Goal: Task Accomplishment & Management: Complete application form

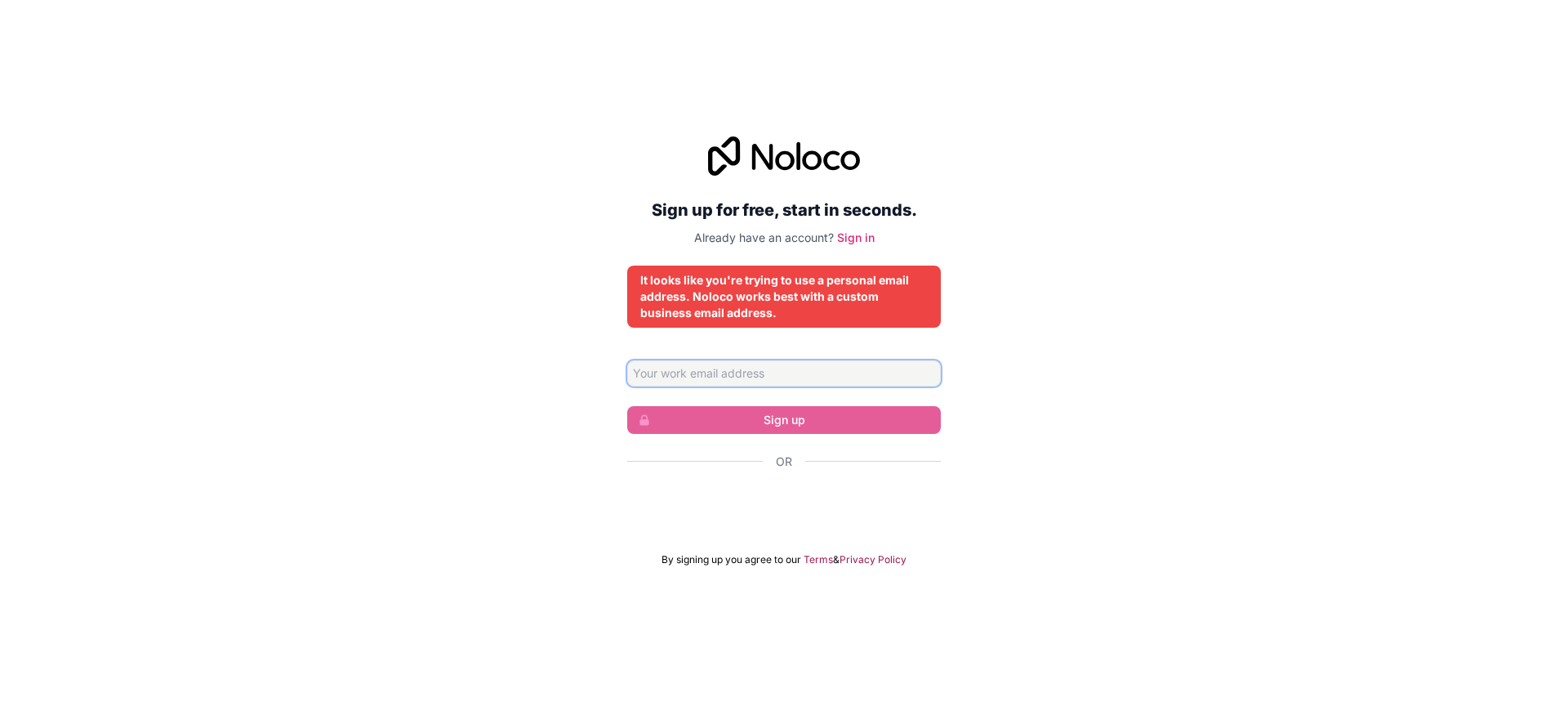
click at [744, 370] on input "Email address" at bounding box center [784, 373] width 313 height 26
type input "ๆ"
type input "[EMAIL_ADDRESS][DOMAIN_NAME]"
click at [828, 366] on input "[EMAIL_ADDRESS][DOMAIN_NAME]" at bounding box center [784, 373] width 313 height 26
drag, startPoint x: 765, startPoint y: 371, endPoint x: 550, endPoint y: 373, distance: 215.0
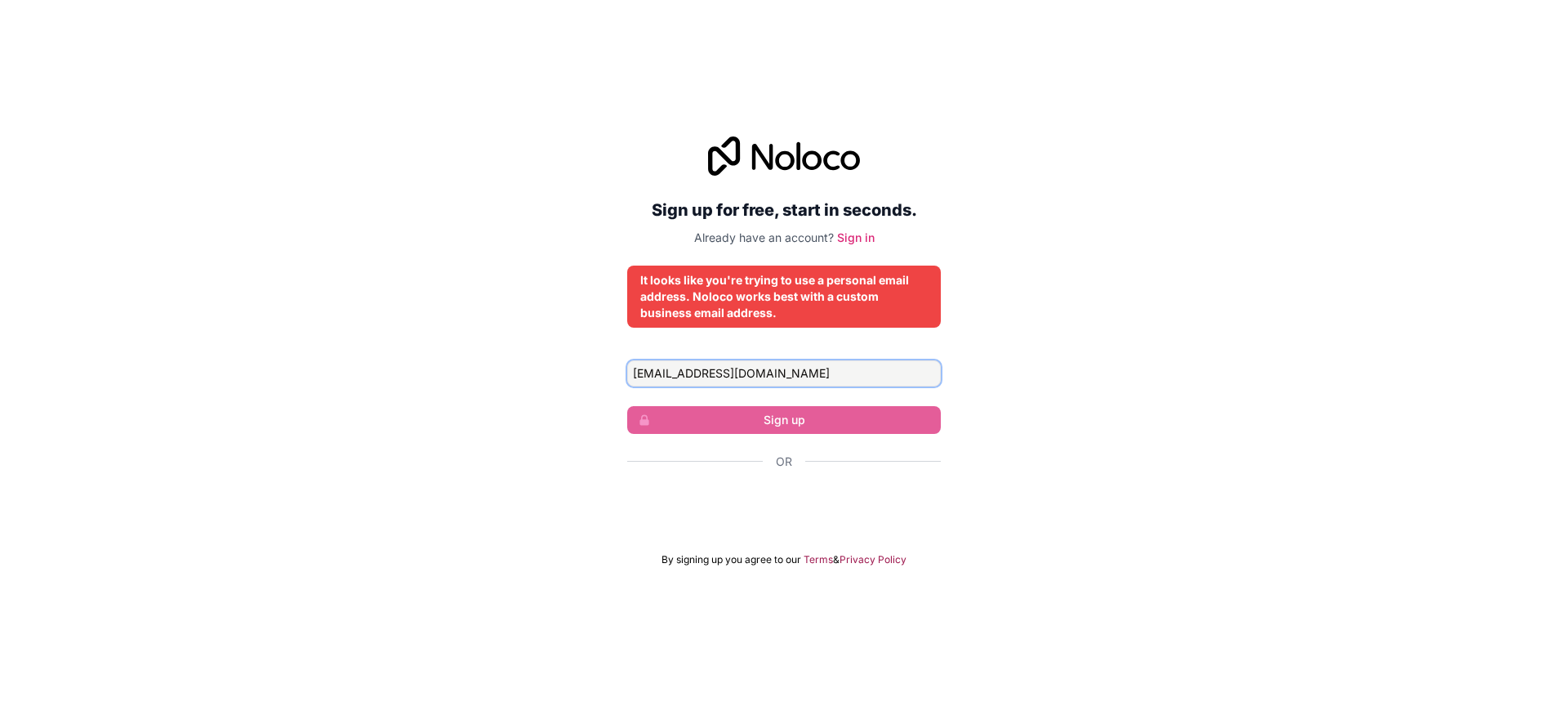
click at [550, 373] on div "Sign up for free, start in seconds. Already have an account? Sign in It looks l…" at bounding box center [784, 351] width 1568 height 475
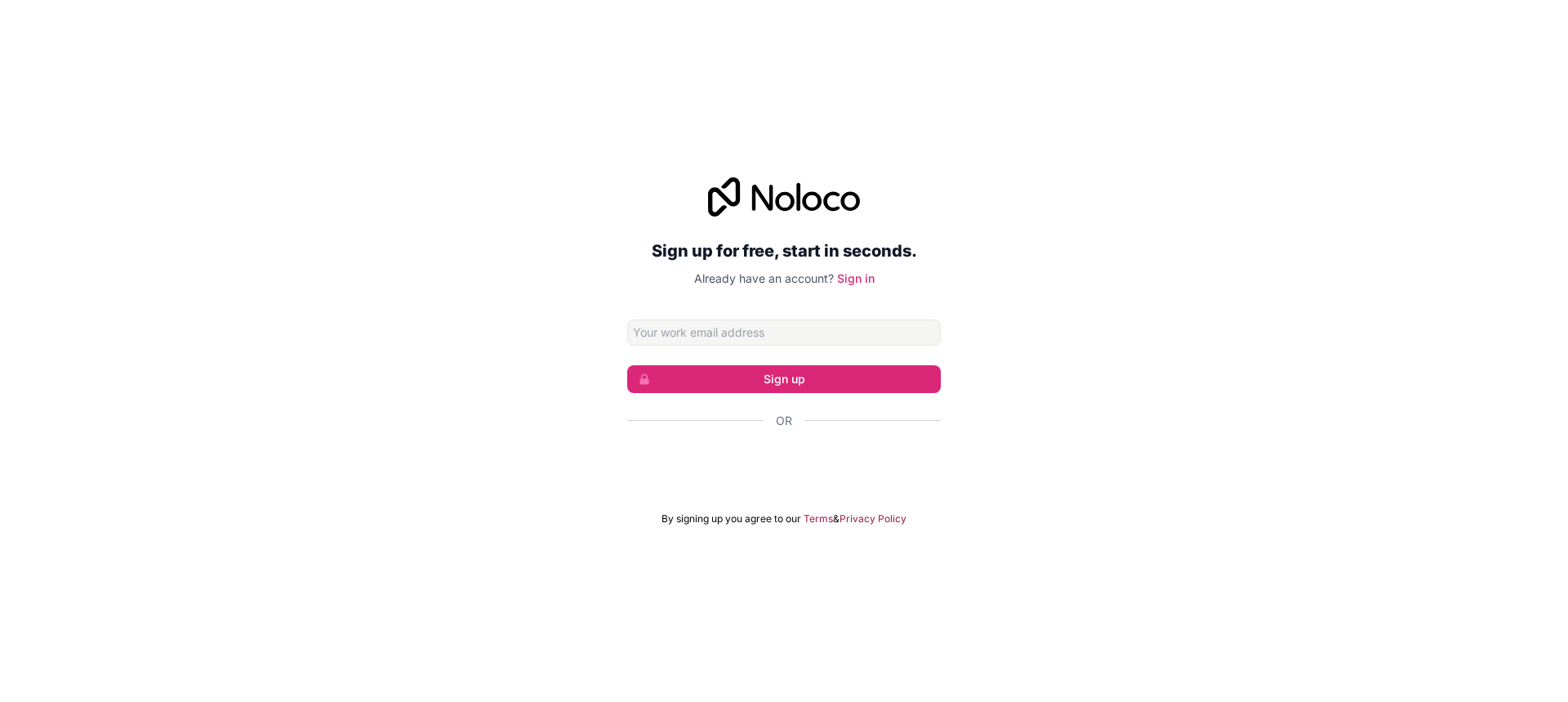
click at [767, 335] on input "Email address" at bounding box center [784, 333] width 313 height 26
type input "qc@siam-euro.com"
click at [900, 374] on button "Sign up" at bounding box center [784, 379] width 313 height 28
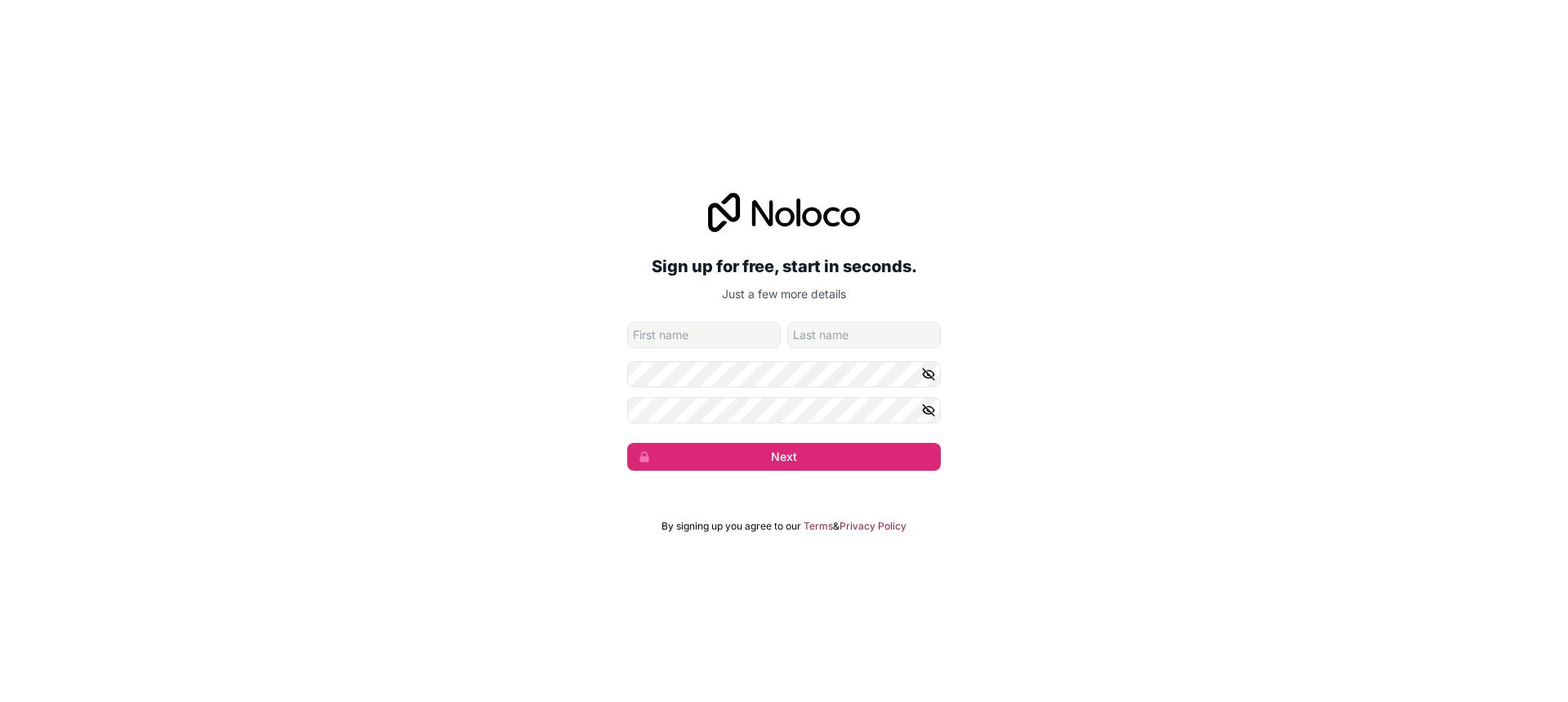
click at [725, 344] on input "given-name" at bounding box center [704, 335] width 154 height 26
type input "Mark"
type input "Kasoi"
click at [782, 451] on button "Next" at bounding box center [784, 456] width 313 height 28
click at [796, 456] on button "Next" at bounding box center [784, 456] width 313 height 28
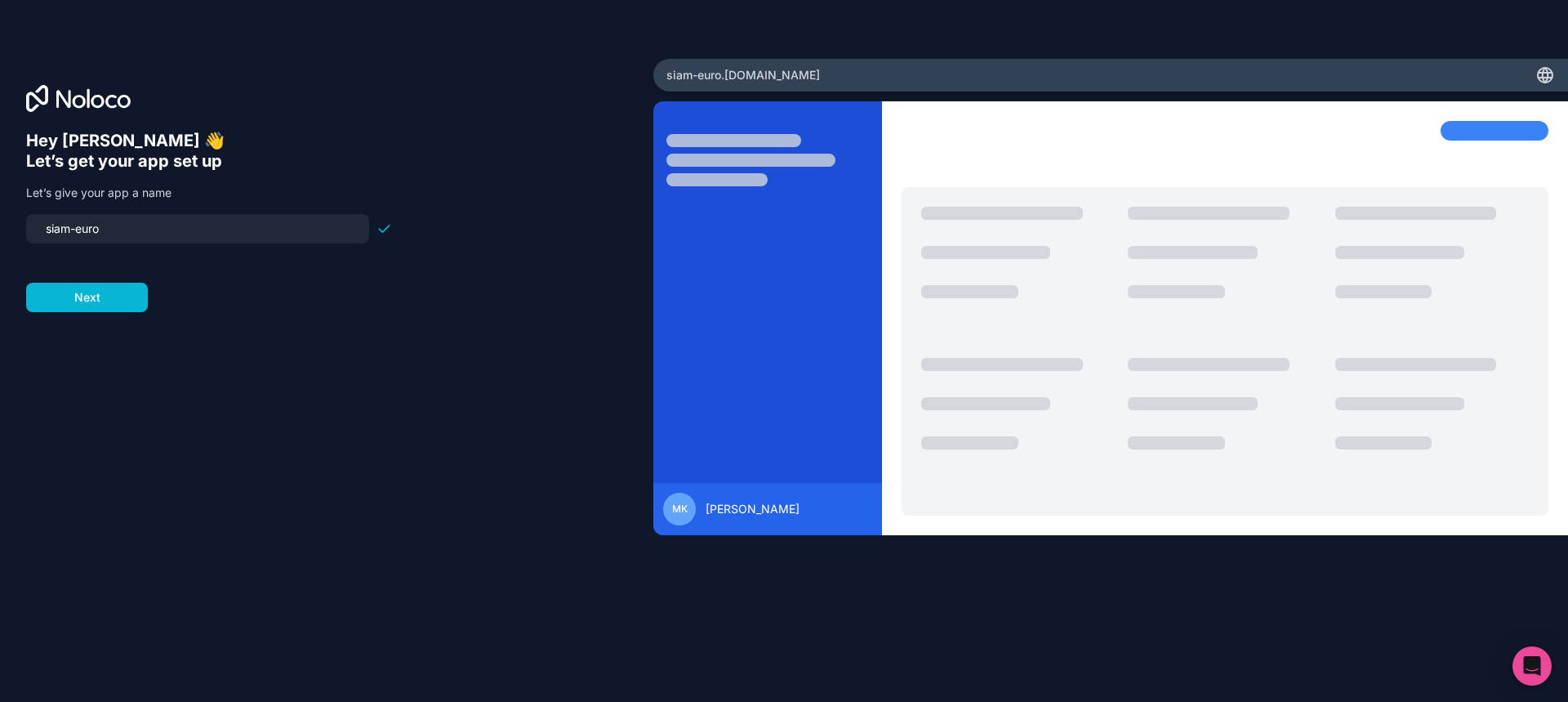
drag, startPoint x: 142, startPoint y: 232, endPoint x: 0, endPoint y: 230, distance: 142.0
click at [0, 230] on div "Hey Mark 👋 Let’s get your app set up Let’s give your app a name siam-euro Next" at bounding box center [326, 351] width 653 height 585
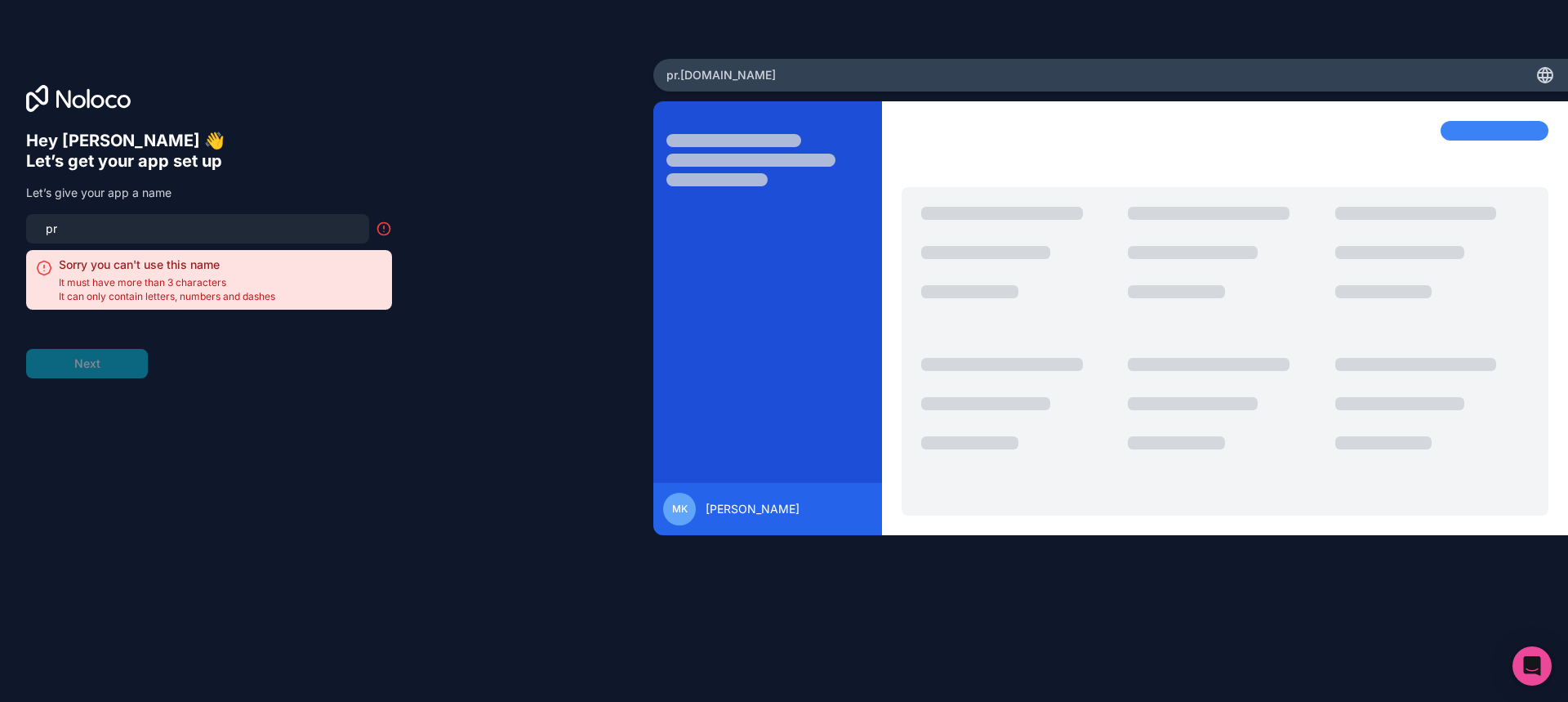
type input "p"
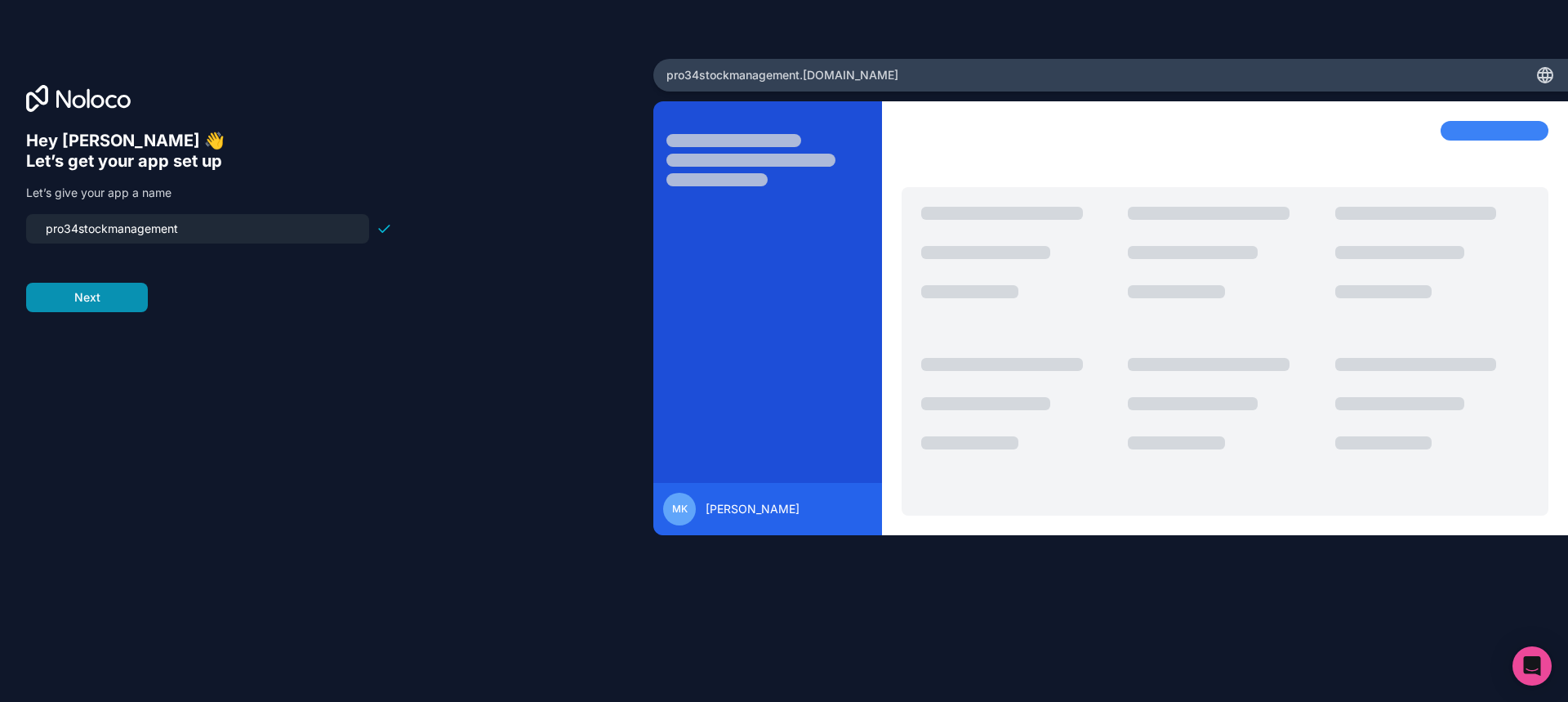
type input "pro34stockmanagement"
click at [127, 299] on button "Next" at bounding box center [87, 297] width 122 height 29
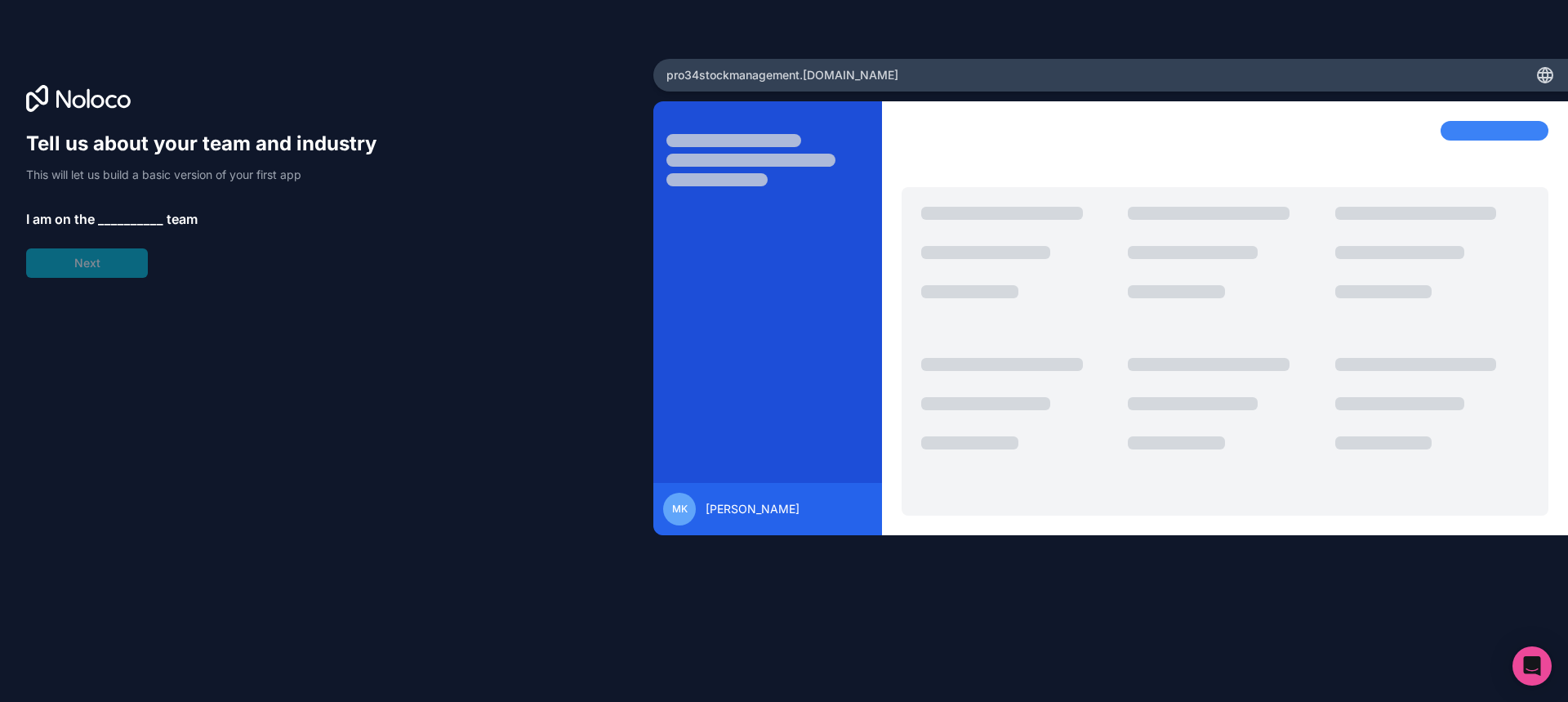
click at [125, 209] on span "__________" at bounding box center [130, 219] width 65 height 20
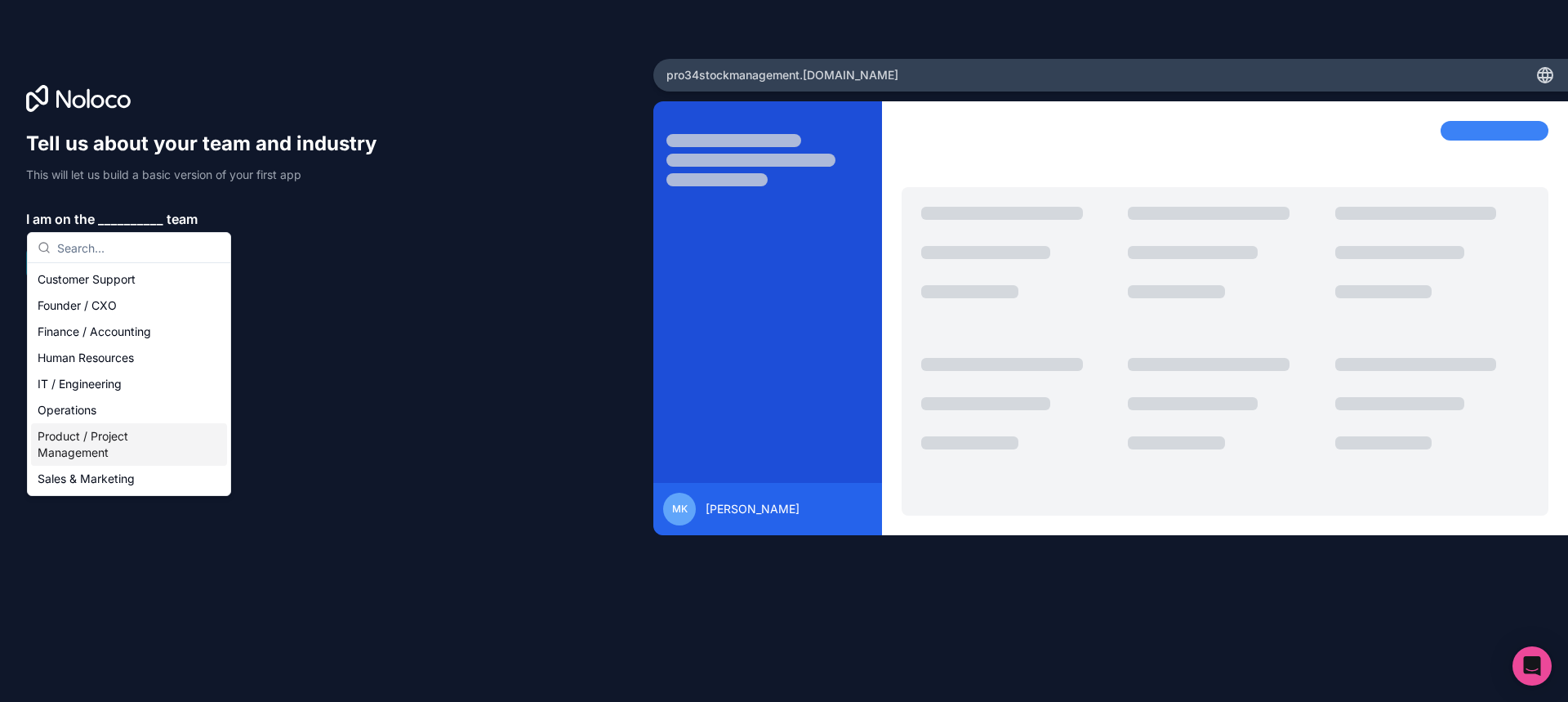
click at [114, 437] on div "Product / Project Management" at bounding box center [129, 444] width 196 height 43
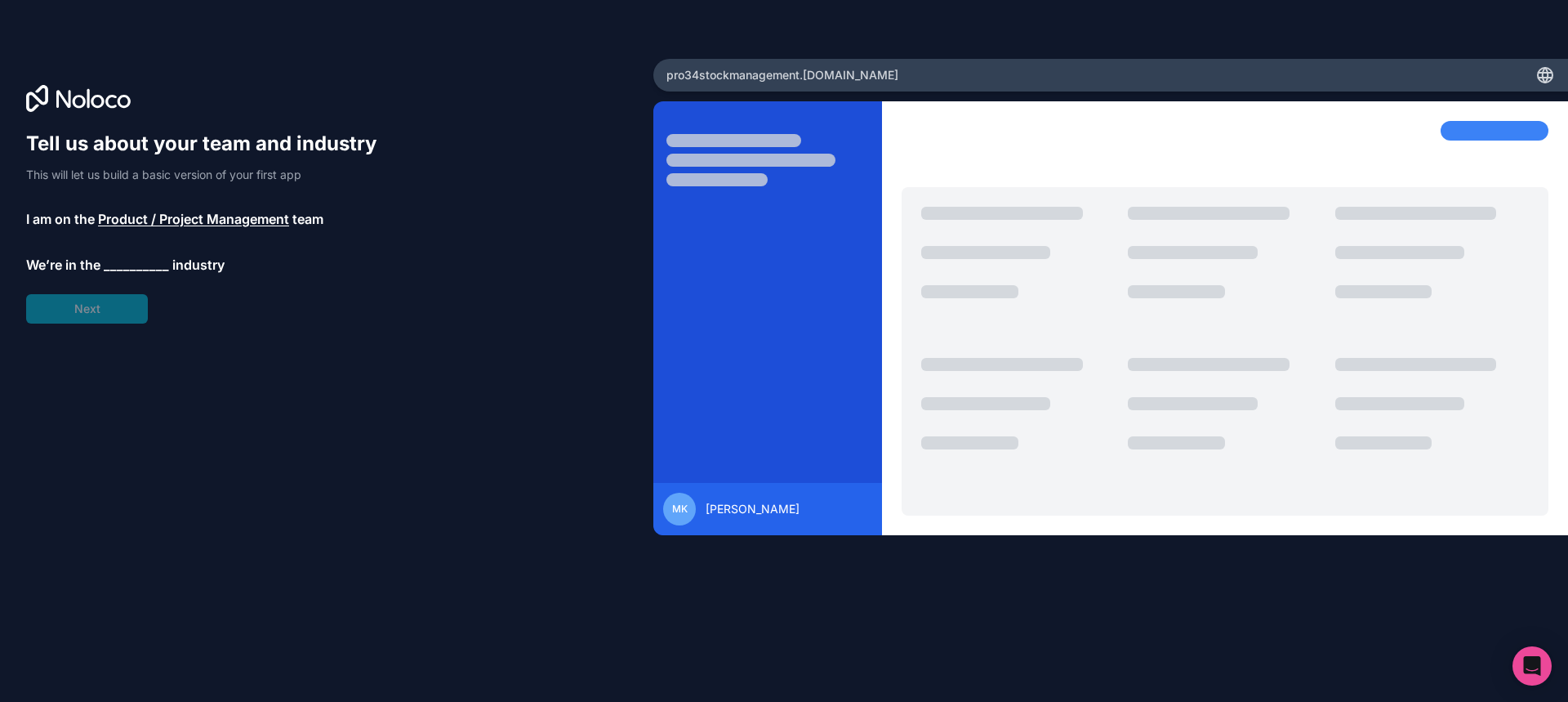
click at [137, 265] on span "__________" at bounding box center [136, 265] width 65 height 20
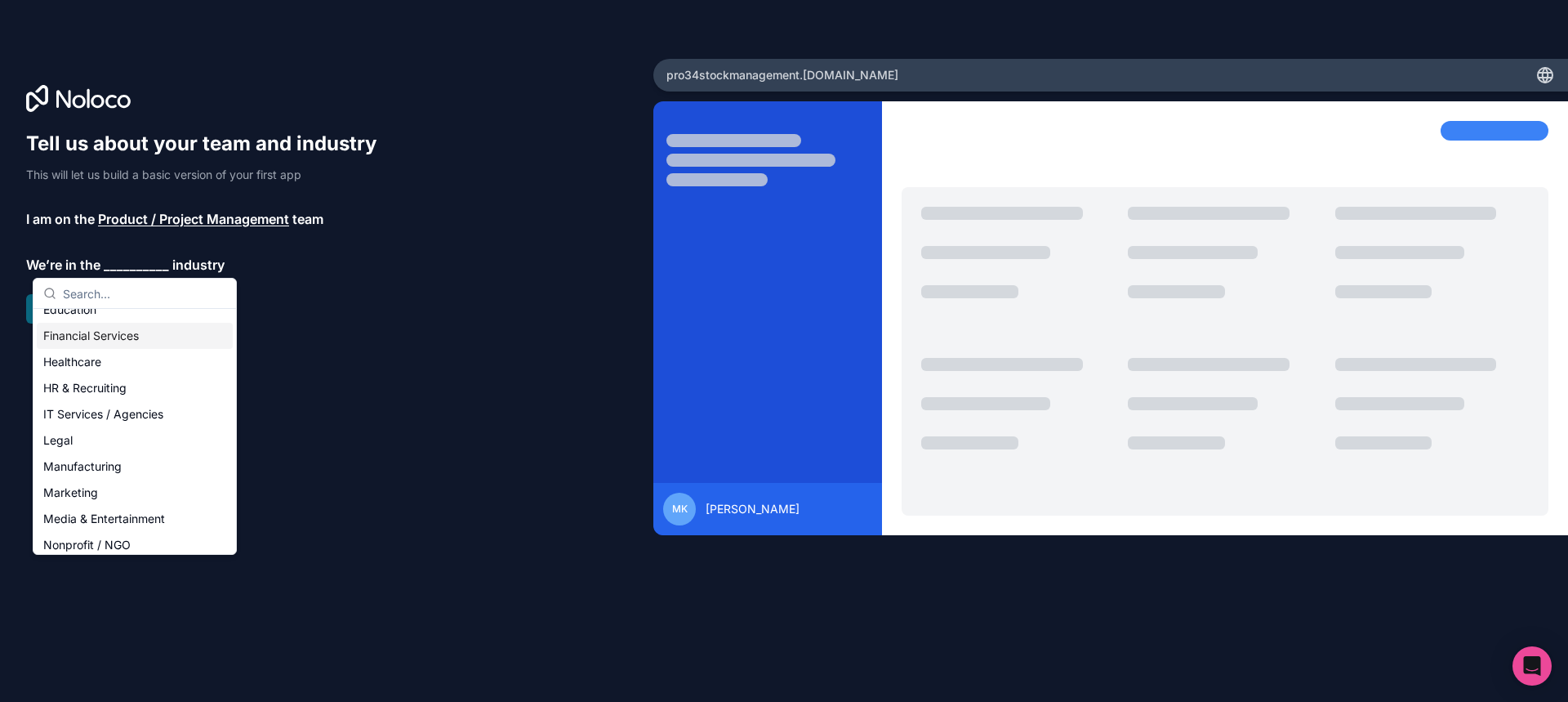
scroll to position [82, 0]
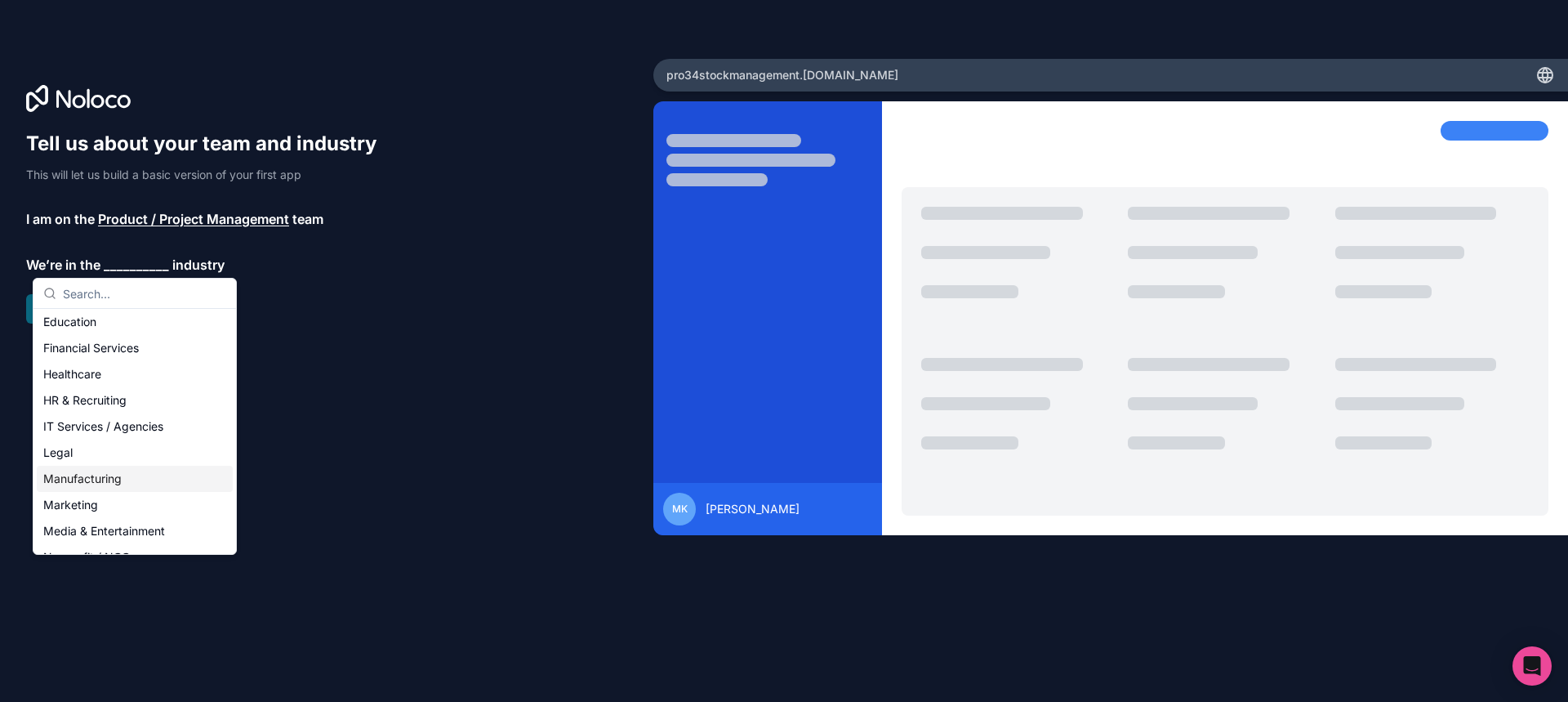
click at [116, 487] on div "Manufacturing" at bounding box center [135, 478] width 196 height 26
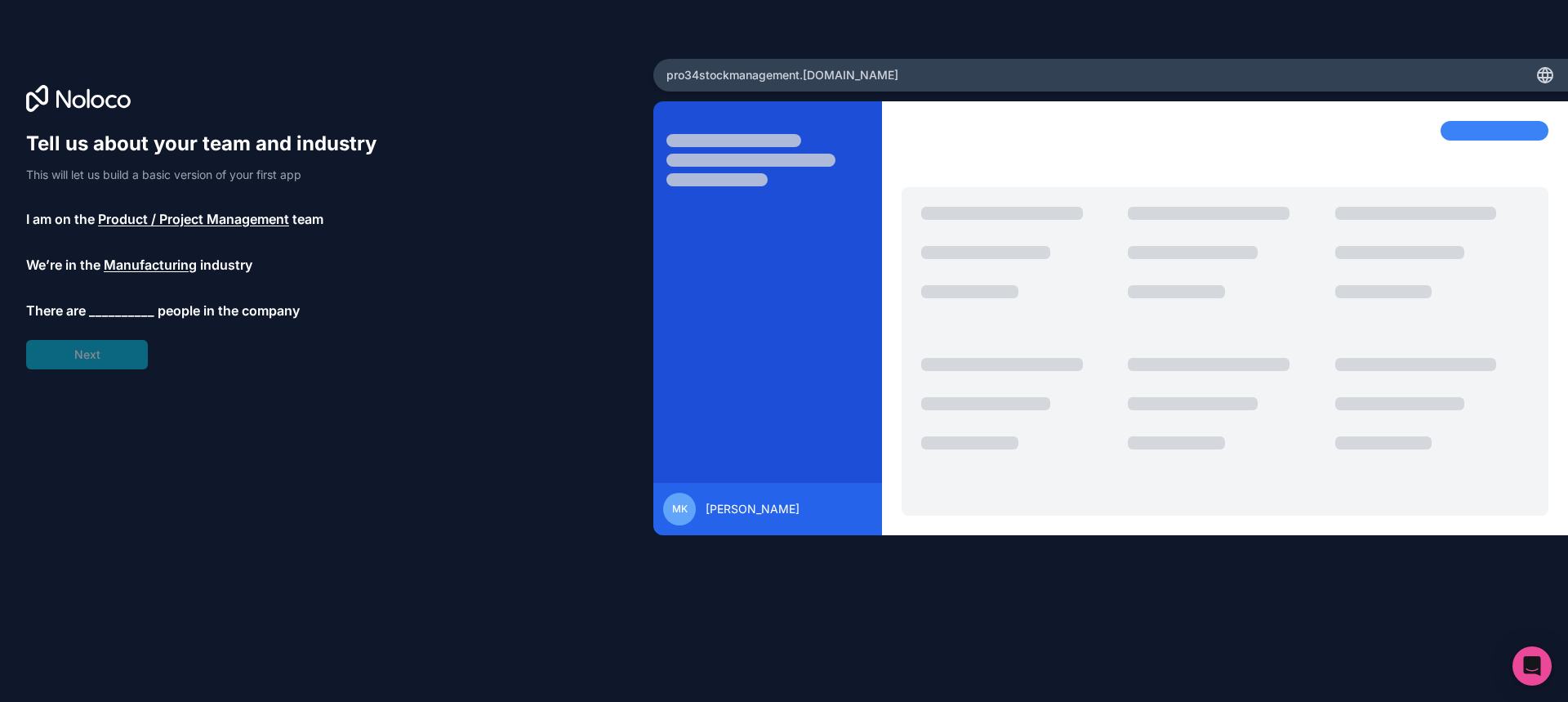
click at [121, 308] on span "__________" at bounding box center [121, 311] width 65 height 20
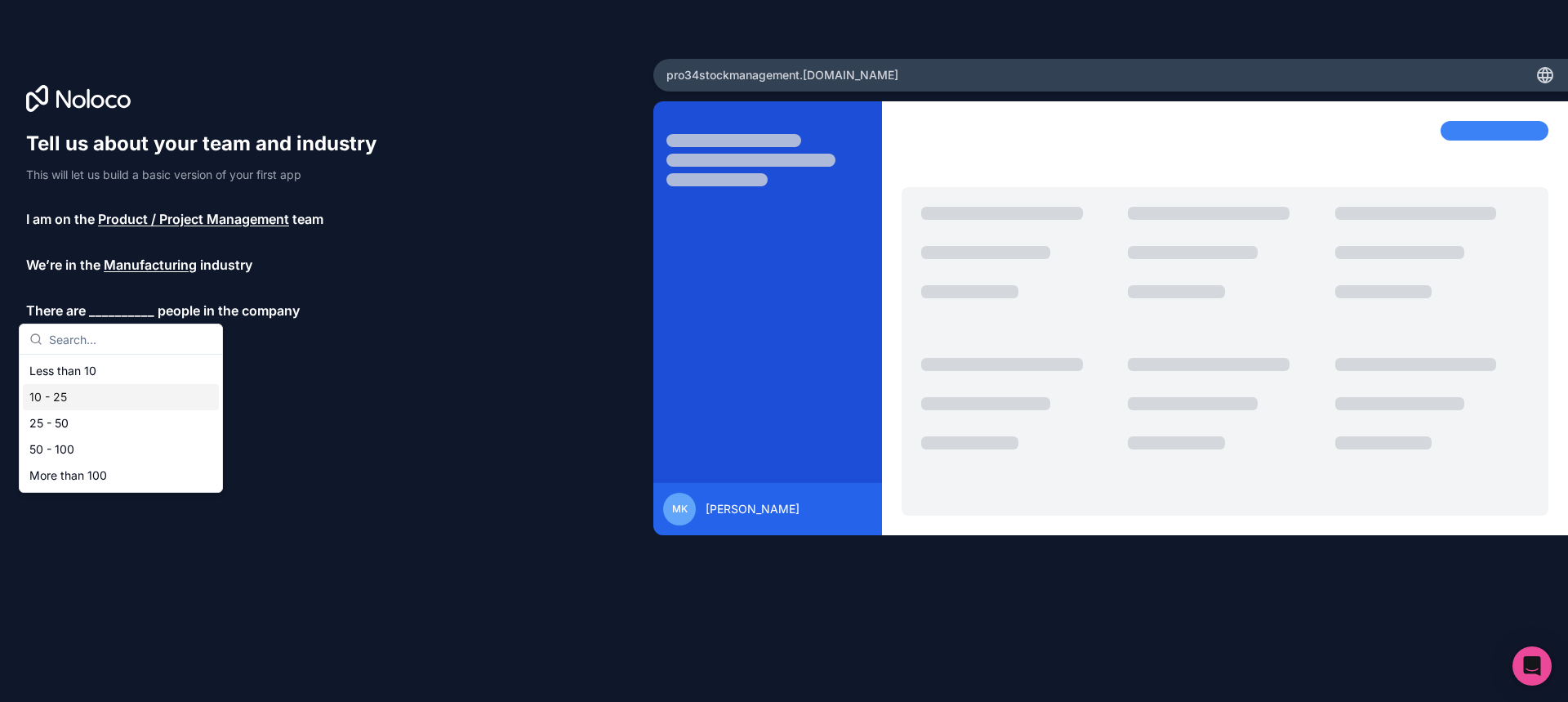
click at [99, 395] on div "10 - 25" at bounding box center [121, 397] width 196 height 26
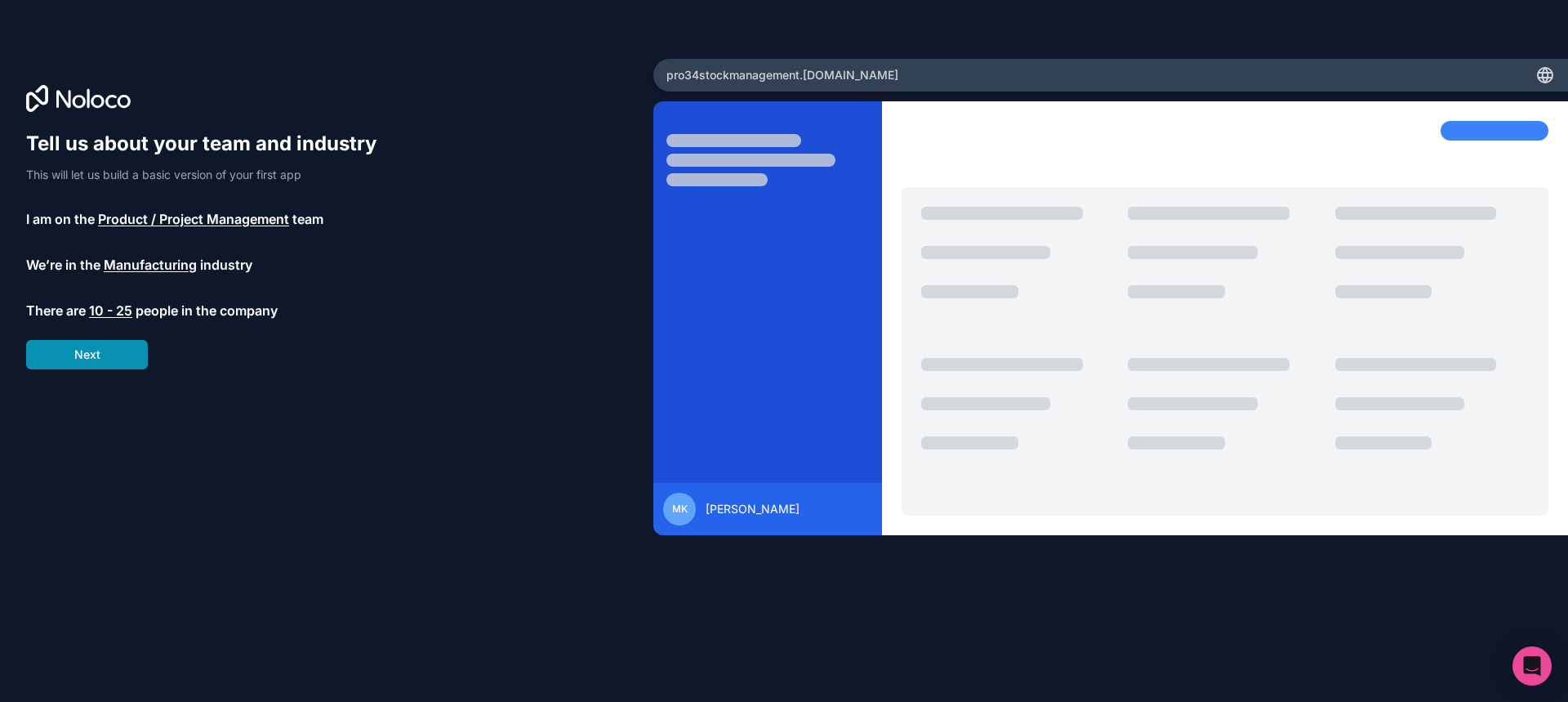
click at [96, 357] on button "Next" at bounding box center [87, 353] width 122 height 29
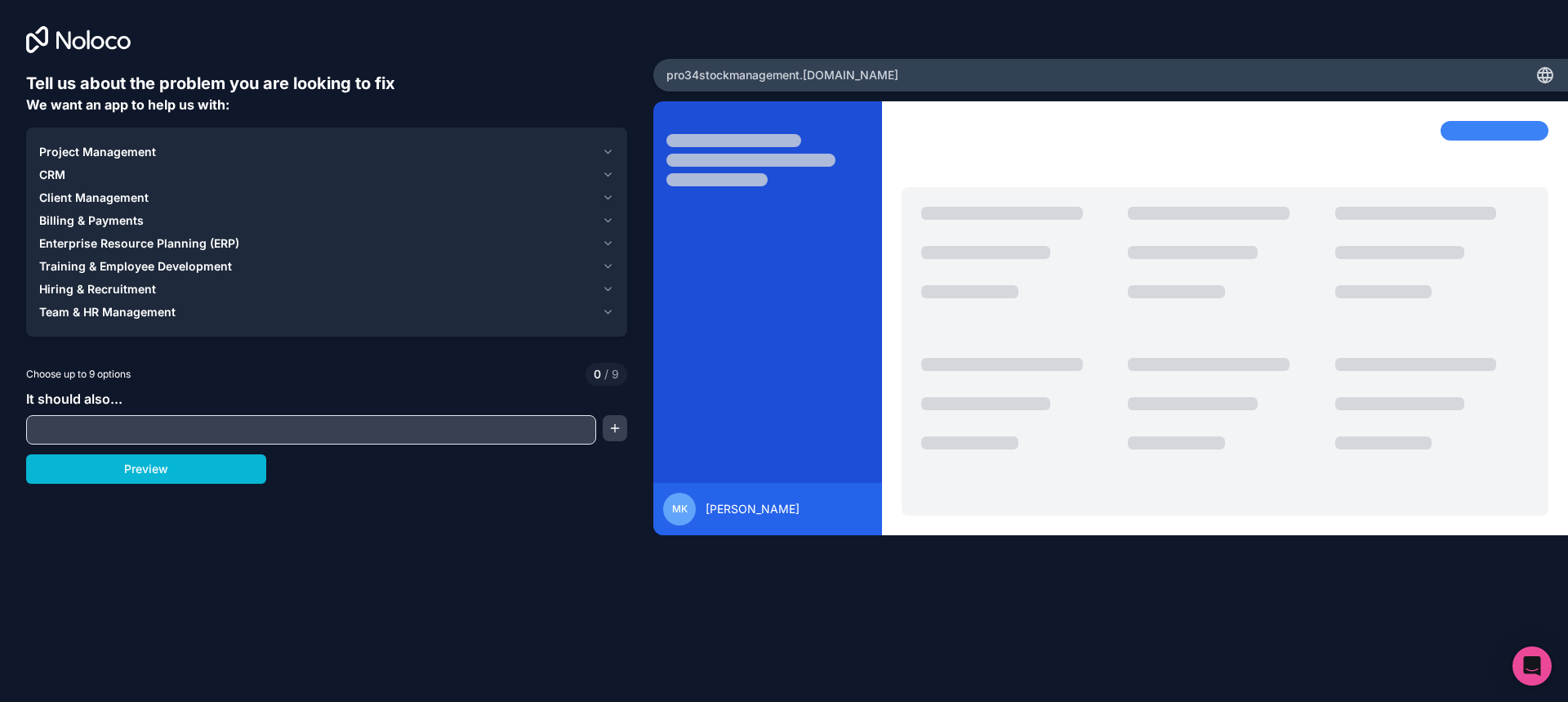
click at [106, 144] on span "Project Management" at bounding box center [97, 152] width 117 height 16
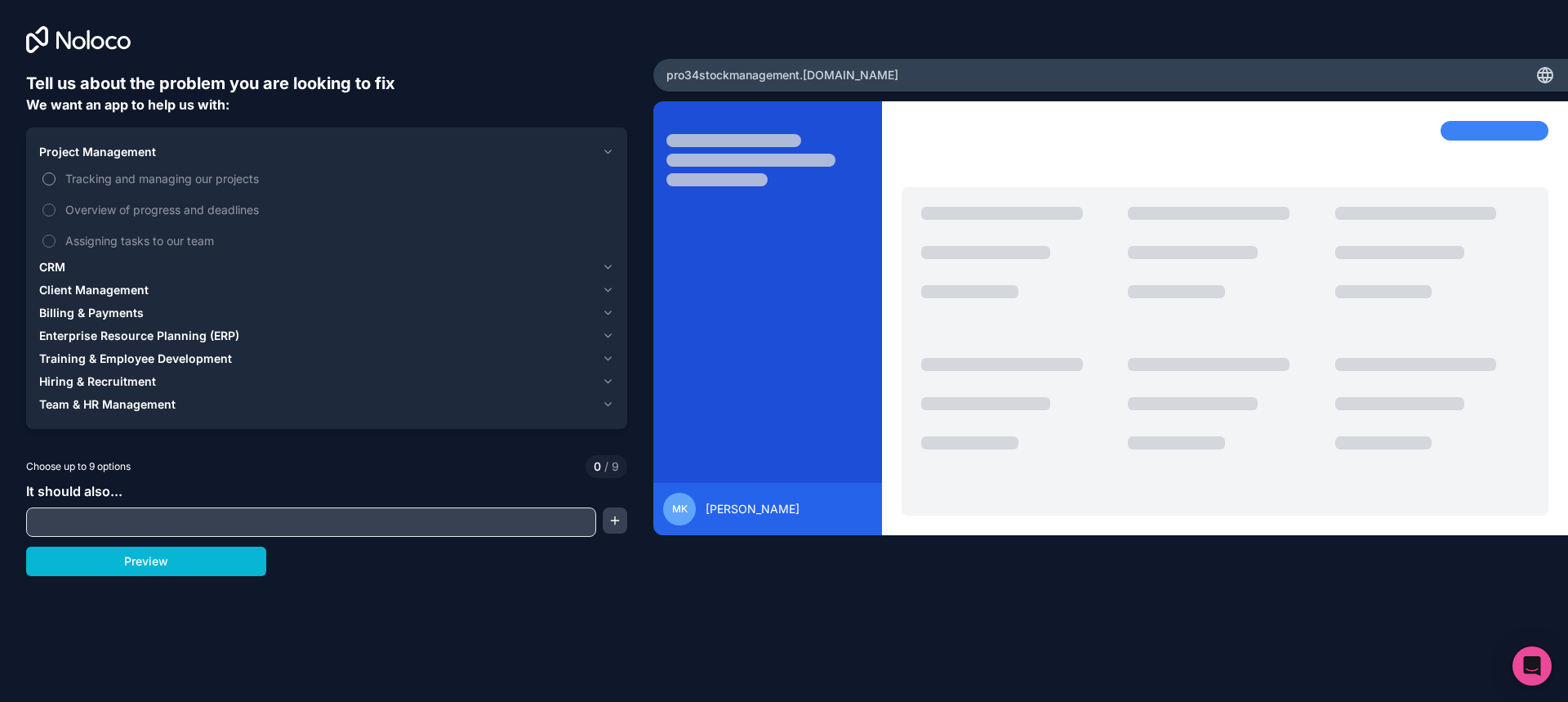
click at [47, 179] on button "Tracking and managing our projects" at bounding box center [49, 179] width 13 height 13
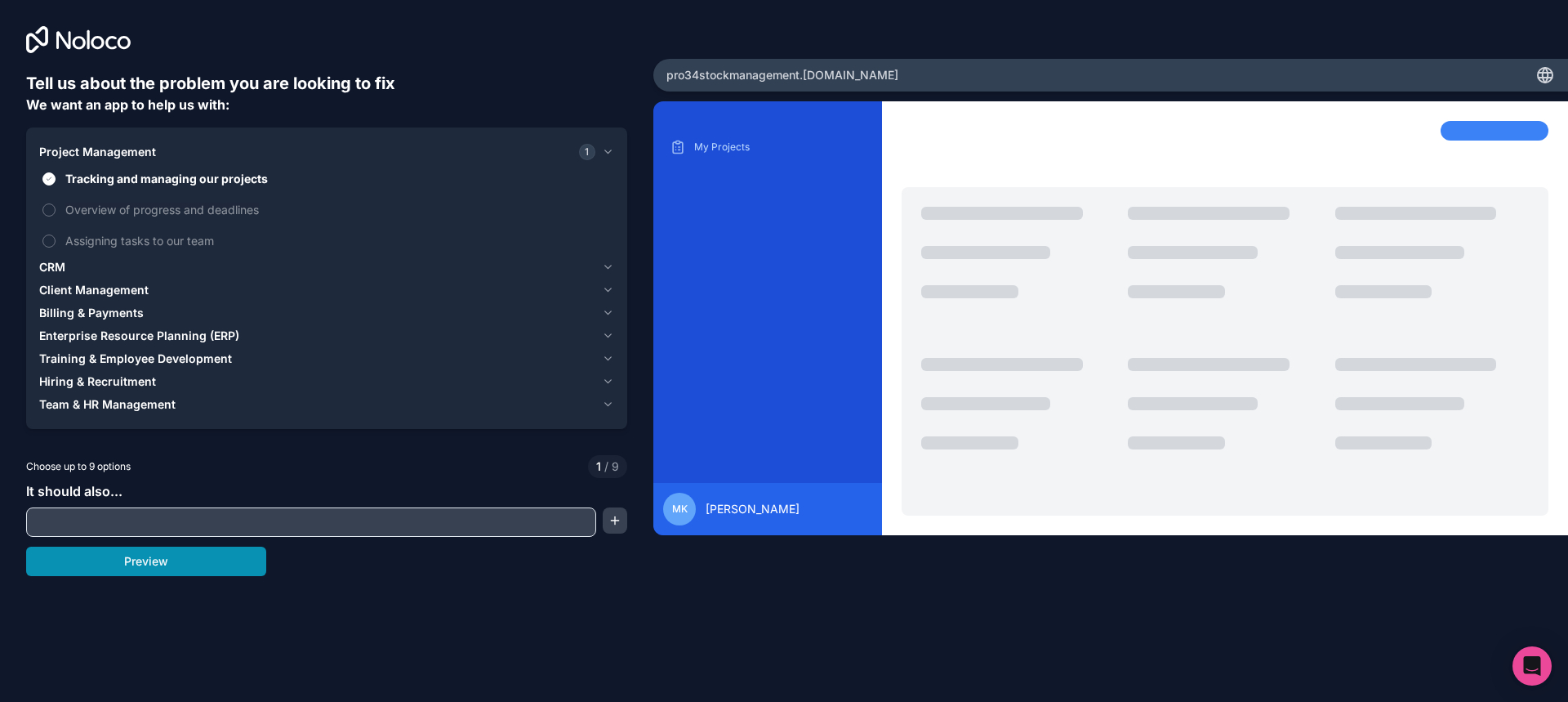
click at [175, 559] on button "Preview" at bounding box center [146, 560] width 241 height 29
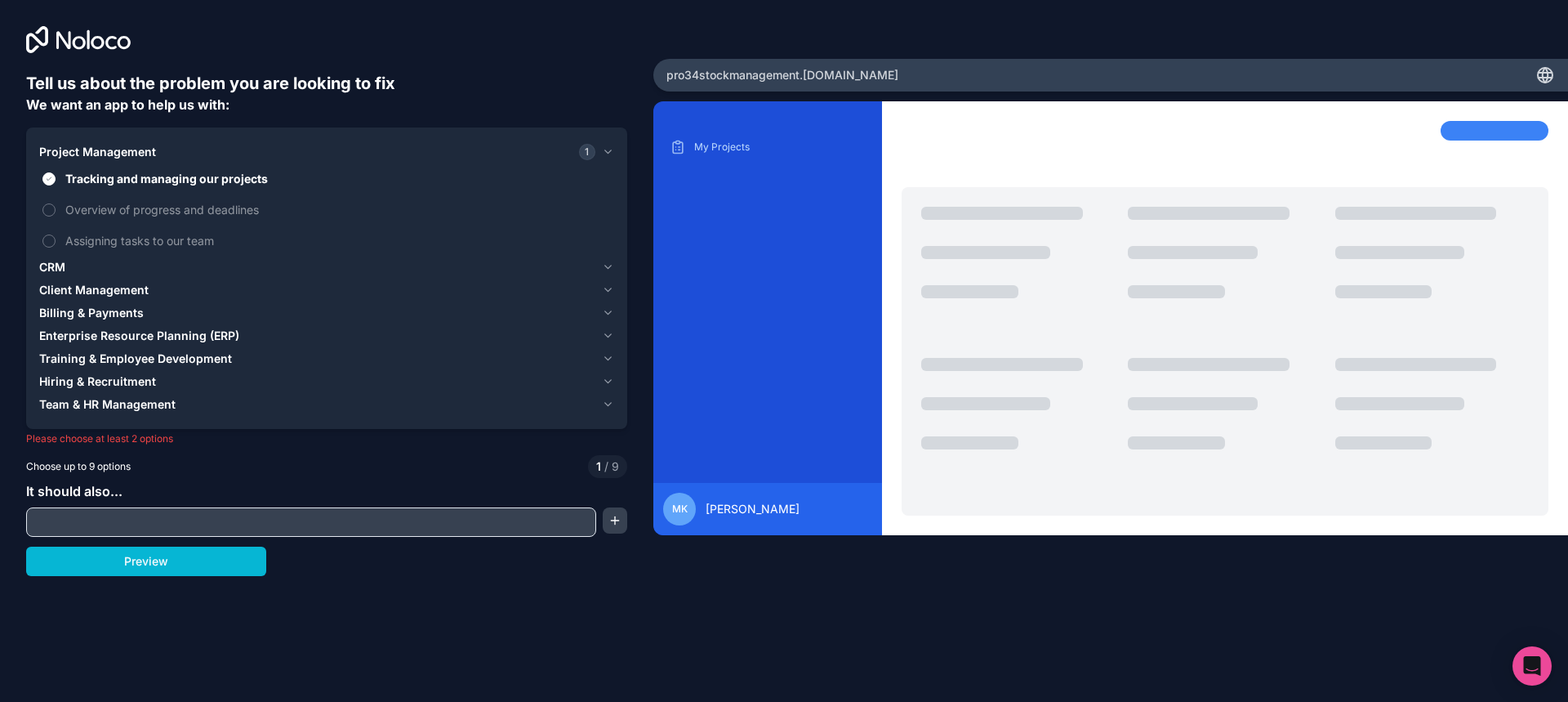
click at [52, 313] on span "Billing & Payments" at bounding box center [91, 313] width 105 height 16
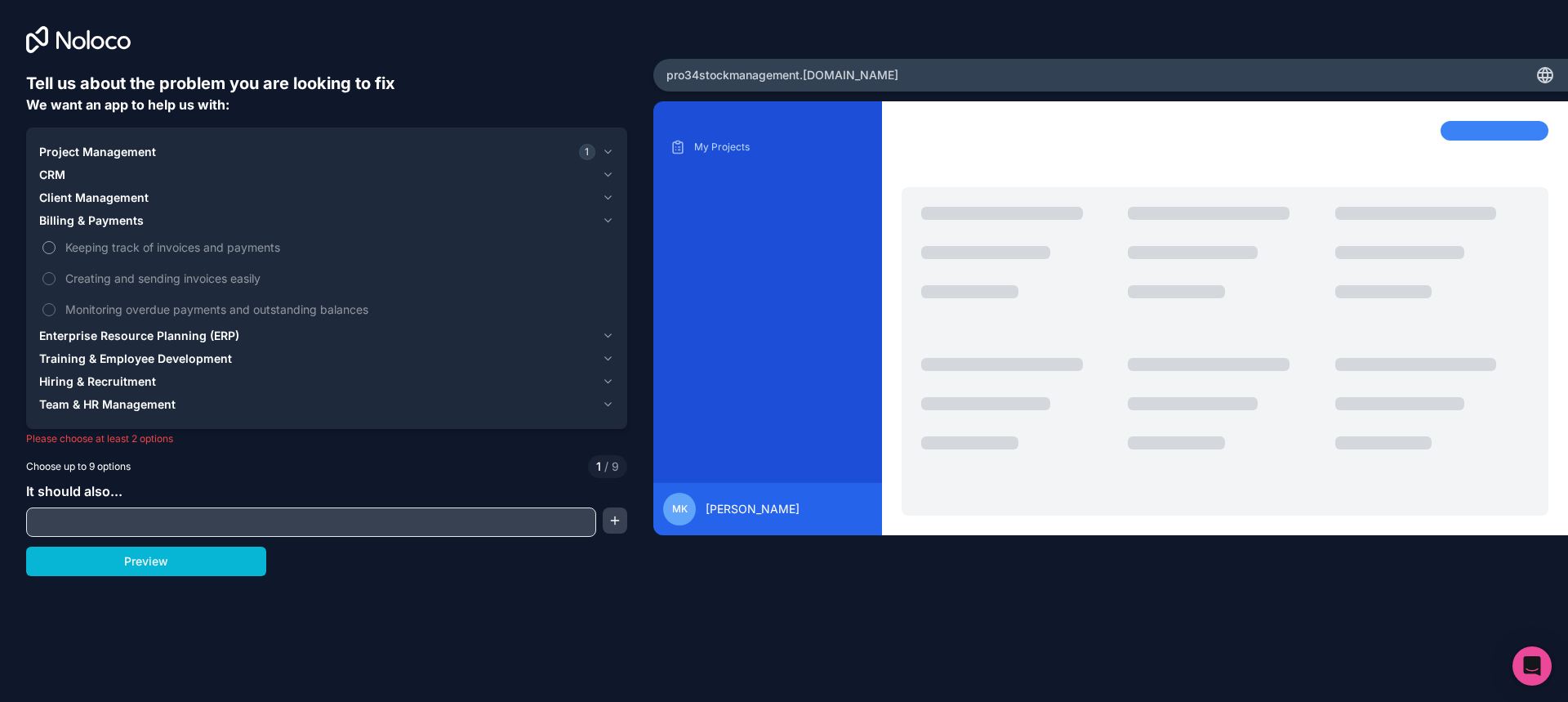
click at [44, 252] on button "Keeping track of invoices and payments" at bounding box center [49, 247] width 13 height 13
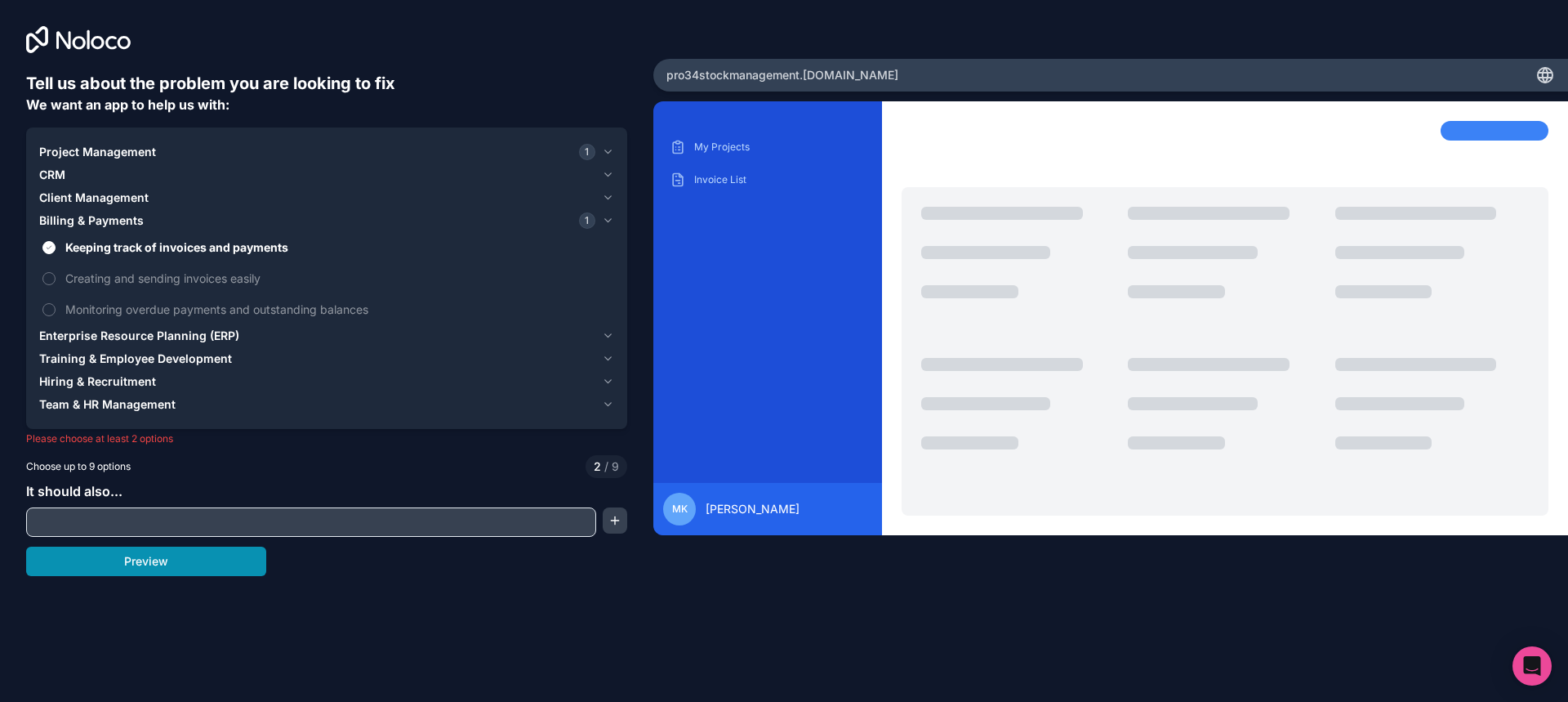
click at [126, 570] on button "Preview" at bounding box center [146, 560] width 241 height 29
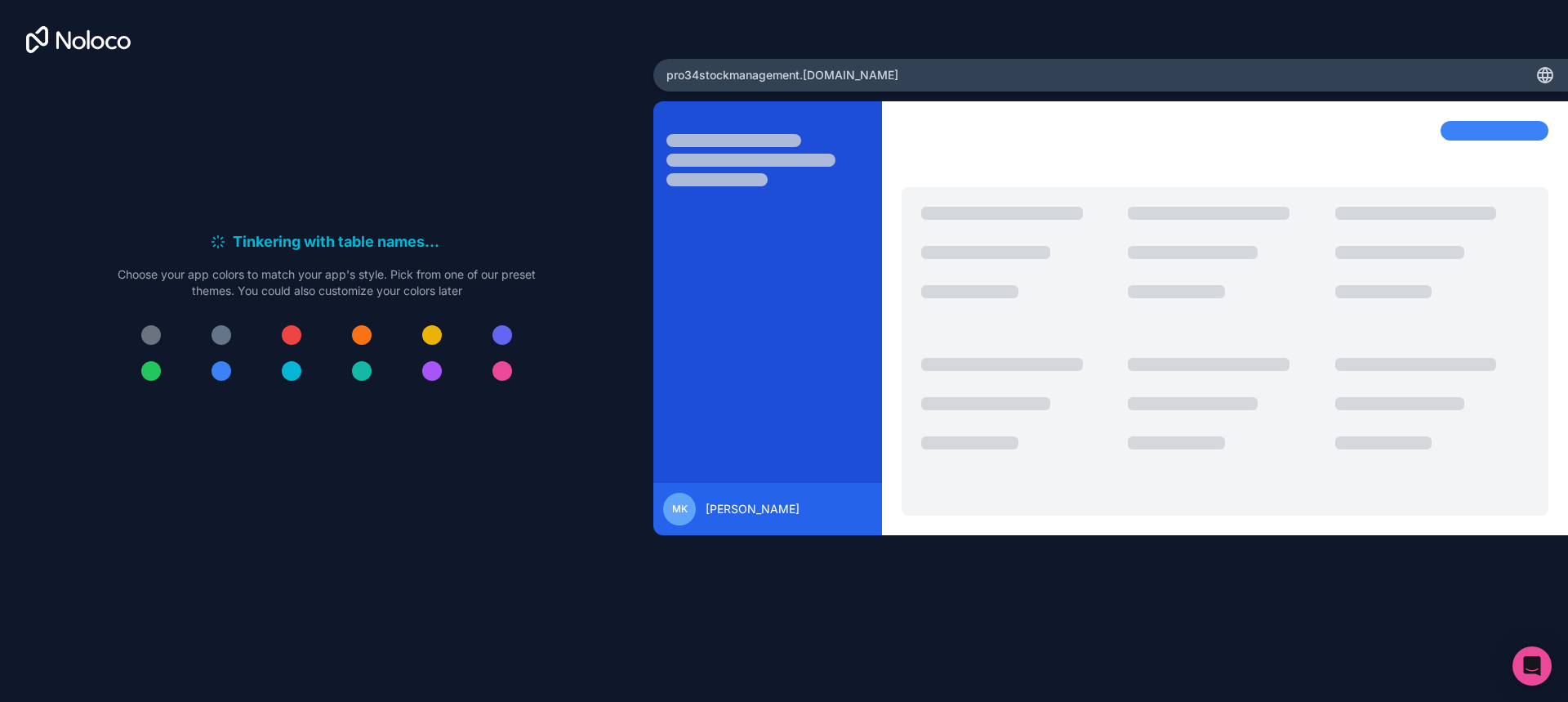
click at [223, 368] on div at bounding box center [222, 371] width 20 height 20
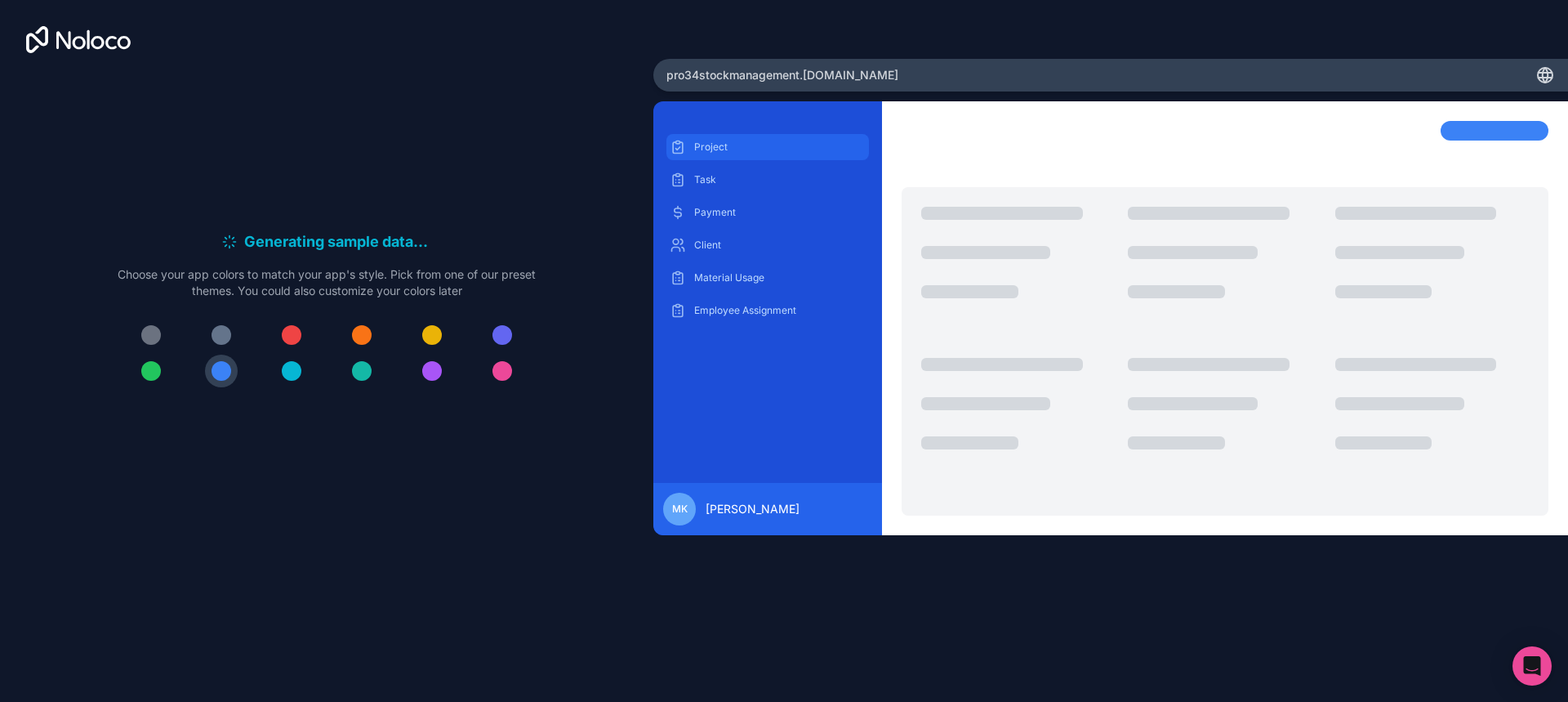
click at [711, 154] on div "Project" at bounding box center [768, 147] width 203 height 26
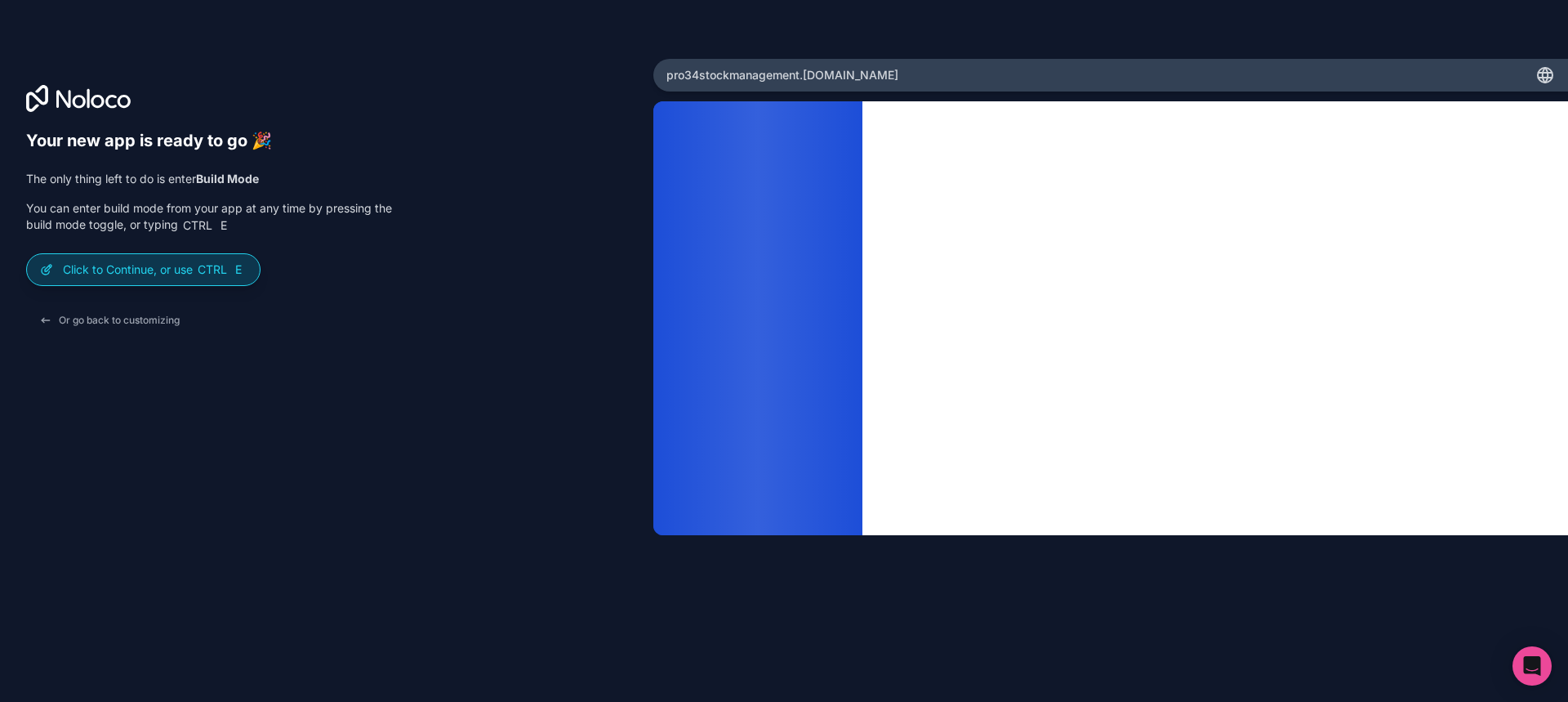
click at [121, 263] on p "Click to Continue, or use Ctrl E" at bounding box center [155, 270] width 184 height 16
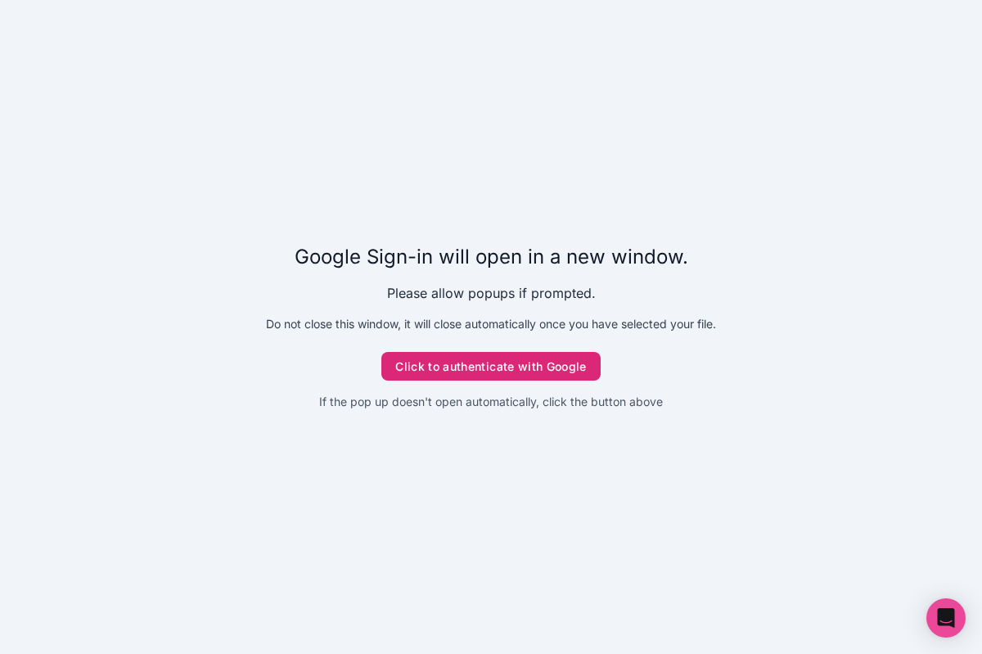
click at [511, 364] on button "Click to authenticate with Google" at bounding box center [490, 366] width 219 height 29
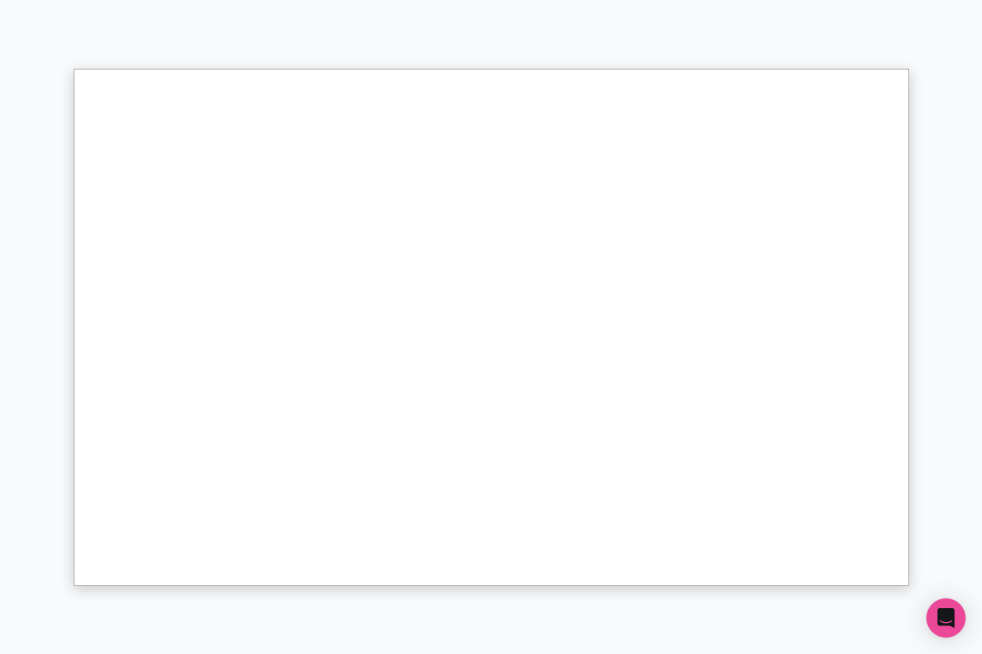
click at [653, 599] on div at bounding box center [491, 327] width 982 height 654
drag, startPoint x: 926, startPoint y: 189, endPoint x: 903, endPoint y: 164, distance: 34.2
click at [922, 182] on div at bounding box center [491, 327] width 982 height 654
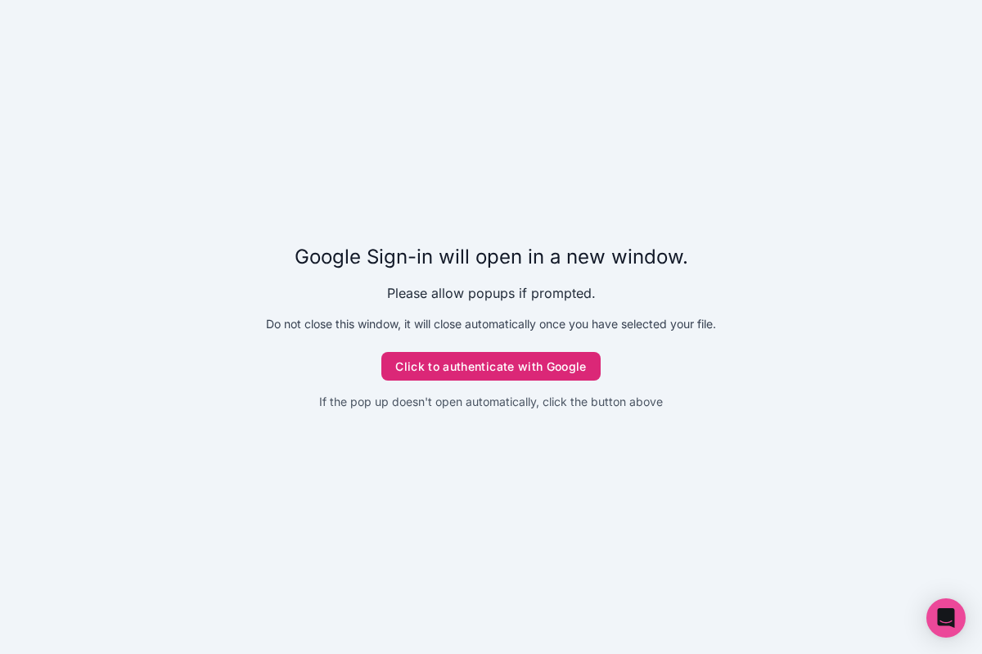
click at [530, 367] on button "Click to authenticate with Google" at bounding box center [490, 366] width 219 height 29
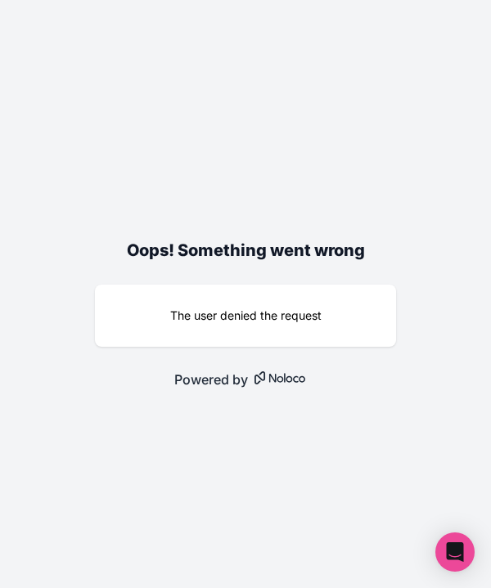
click at [286, 324] on div "The user denied the request" at bounding box center [245, 316] width 301 height 62
click at [199, 322] on div "The user denied the request" at bounding box center [245, 316] width 255 height 16
click at [308, 330] on div "The user denied the request" at bounding box center [245, 316] width 301 height 62
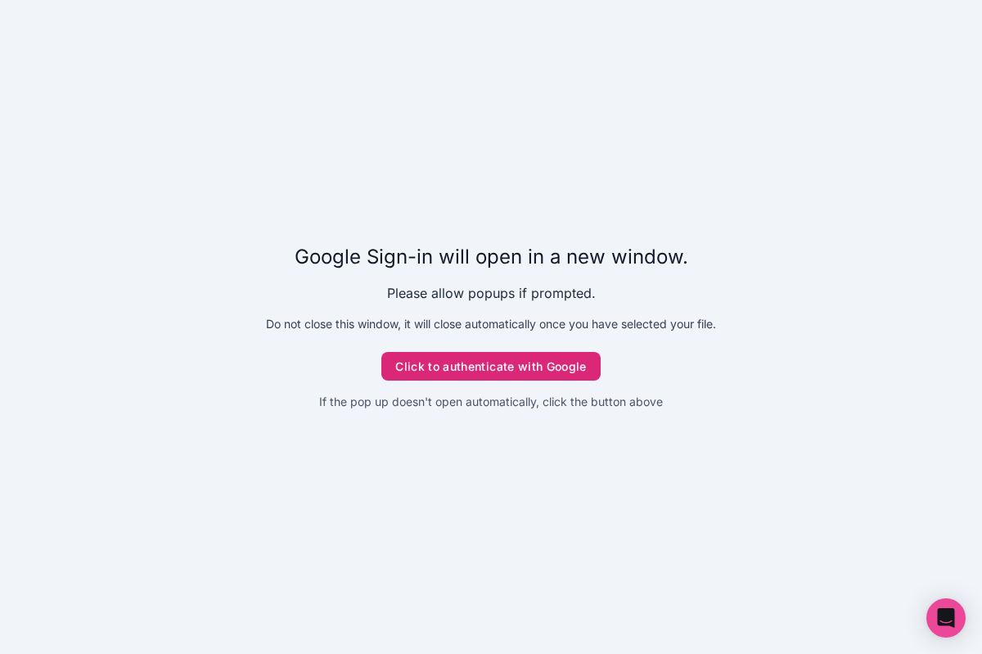
click at [500, 365] on button "Click to authenticate with Google" at bounding box center [490, 366] width 219 height 29
